Goal: Book appointment/travel/reservation

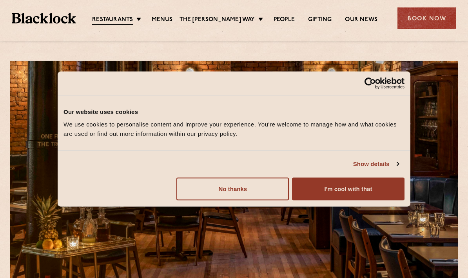
click at [328, 189] on button "I'm cool with that" at bounding box center [348, 189] width 112 height 23
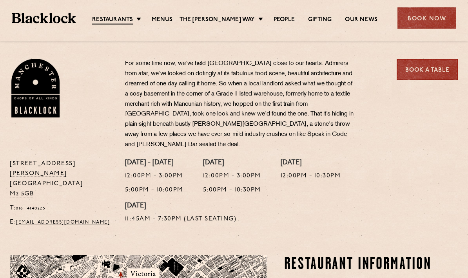
scroll to position [247, 0]
click at [233, 86] on p "For some time now, we’ve held Manchester close to our hearts. Admirers from afa…" at bounding box center [240, 104] width 231 height 91
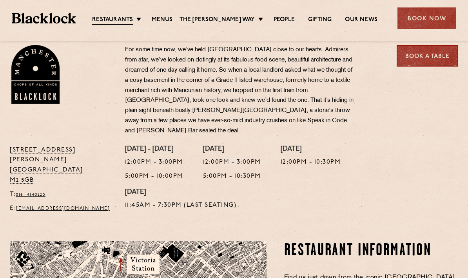
scroll to position [242, 0]
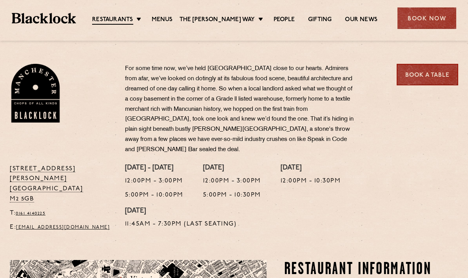
click at [310, 71] on p "For some time now, we’ve held Manchester close to our hearts. Admirers from afa…" at bounding box center [240, 109] width 231 height 91
click at [173, 19] on link "Menus" at bounding box center [162, 20] width 21 height 8
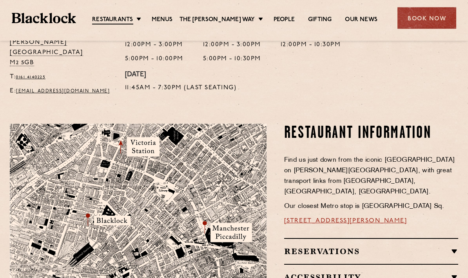
scroll to position [378, 0]
click at [453, 247] on h2 "Reservations" at bounding box center [371, 251] width 174 height 9
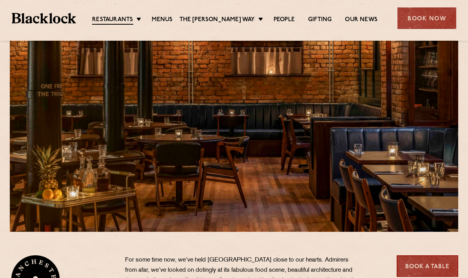
scroll to position [45, 0]
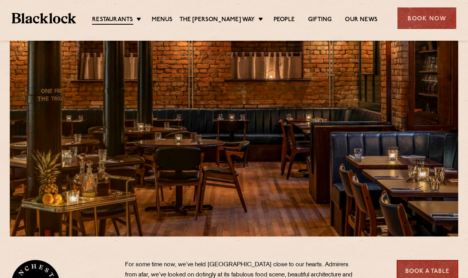
click at [173, 22] on link "Menus" at bounding box center [162, 20] width 21 height 8
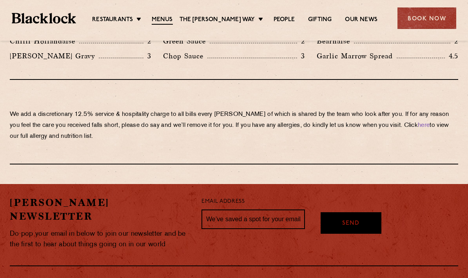
scroll to position [1379, 0]
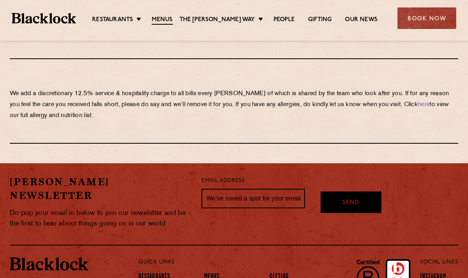
click at [436, 20] on div "Book Now" at bounding box center [426, 18] width 59 height 22
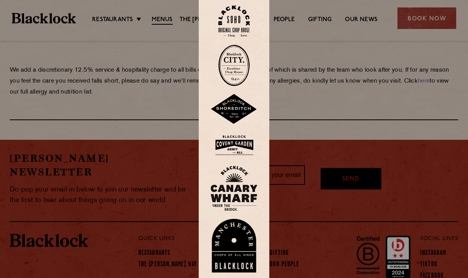
scroll to position [1402, 0]
click at [245, 250] on img at bounding box center [233, 246] width 47 height 54
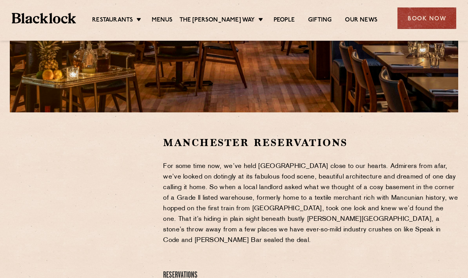
scroll to position [169, 0]
